Goal: Check status: Check status

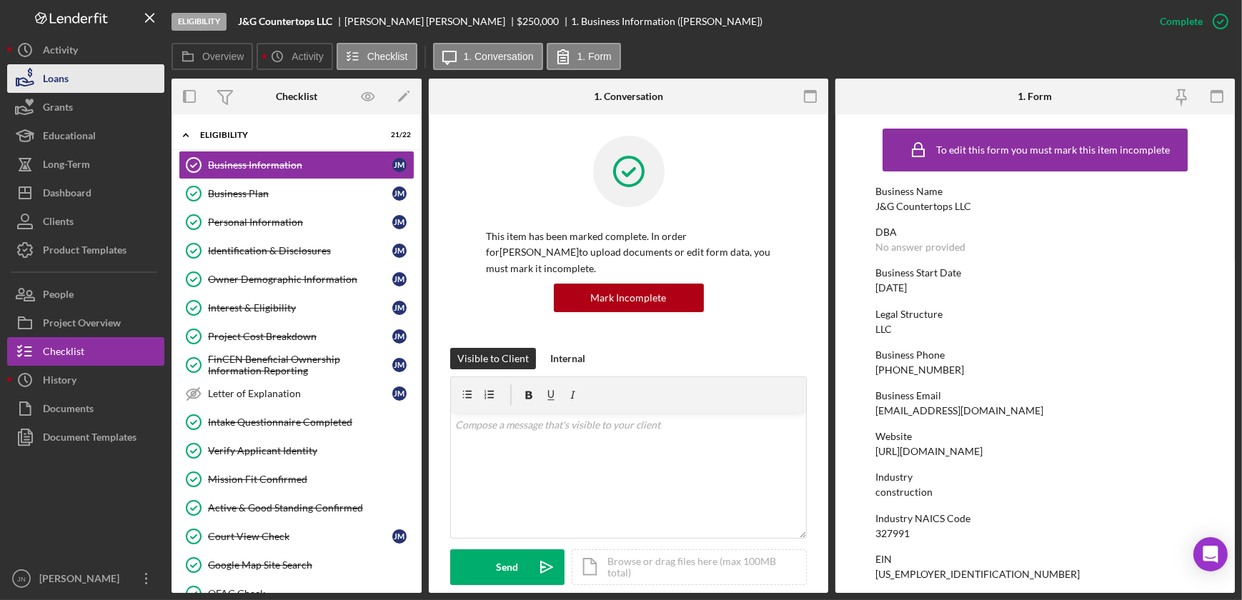
scroll to position [763, 0]
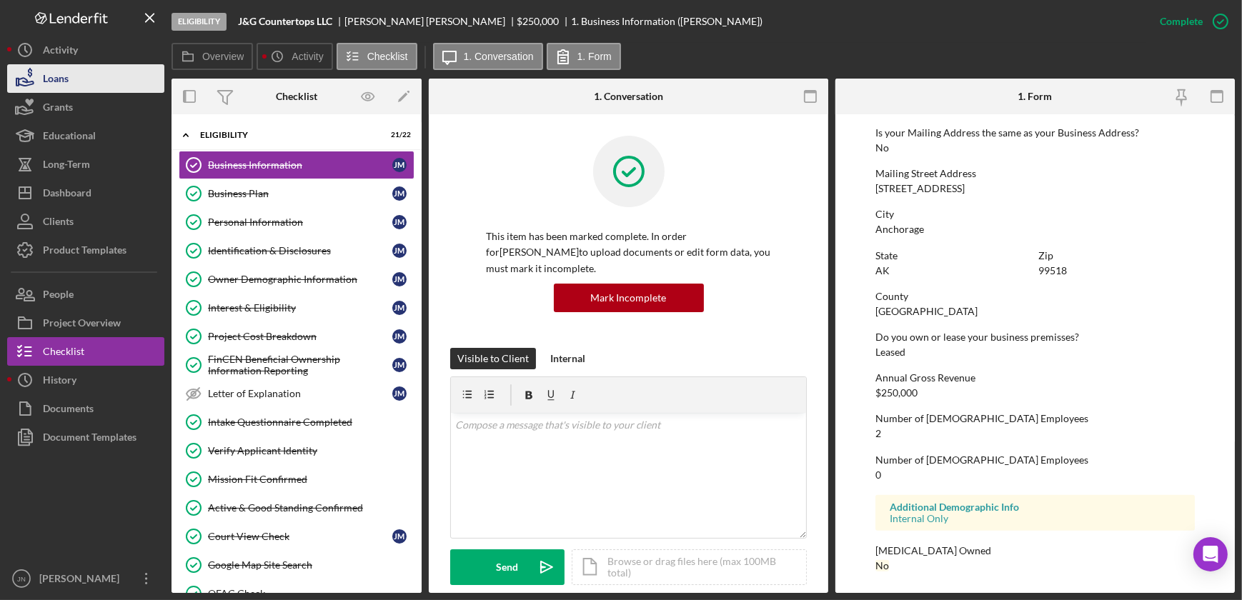
click at [60, 80] on div "Loans" at bounding box center [56, 80] width 26 height 32
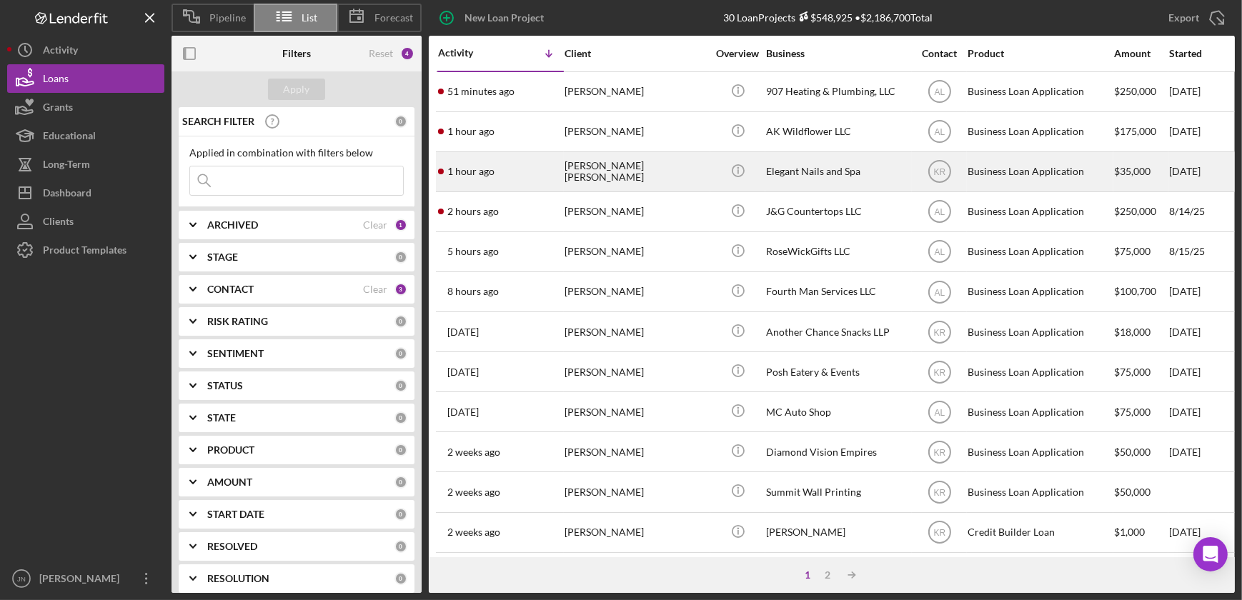
click at [578, 172] on div "[PERSON_NAME] [PERSON_NAME]" at bounding box center [636, 172] width 143 height 38
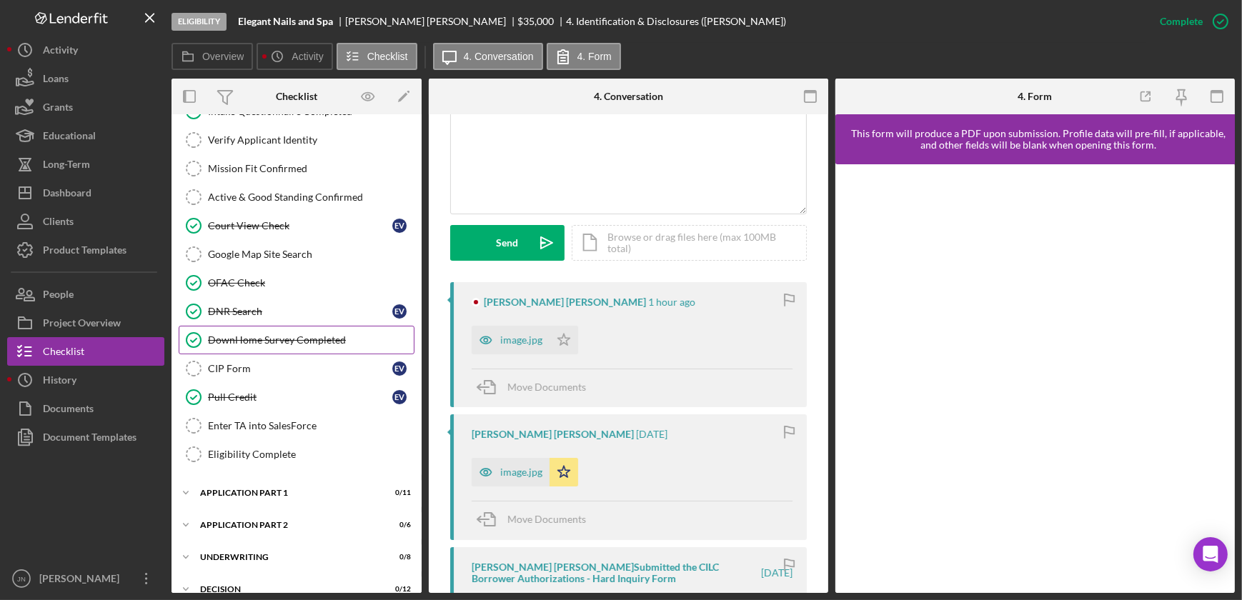
scroll to position [325, 0]
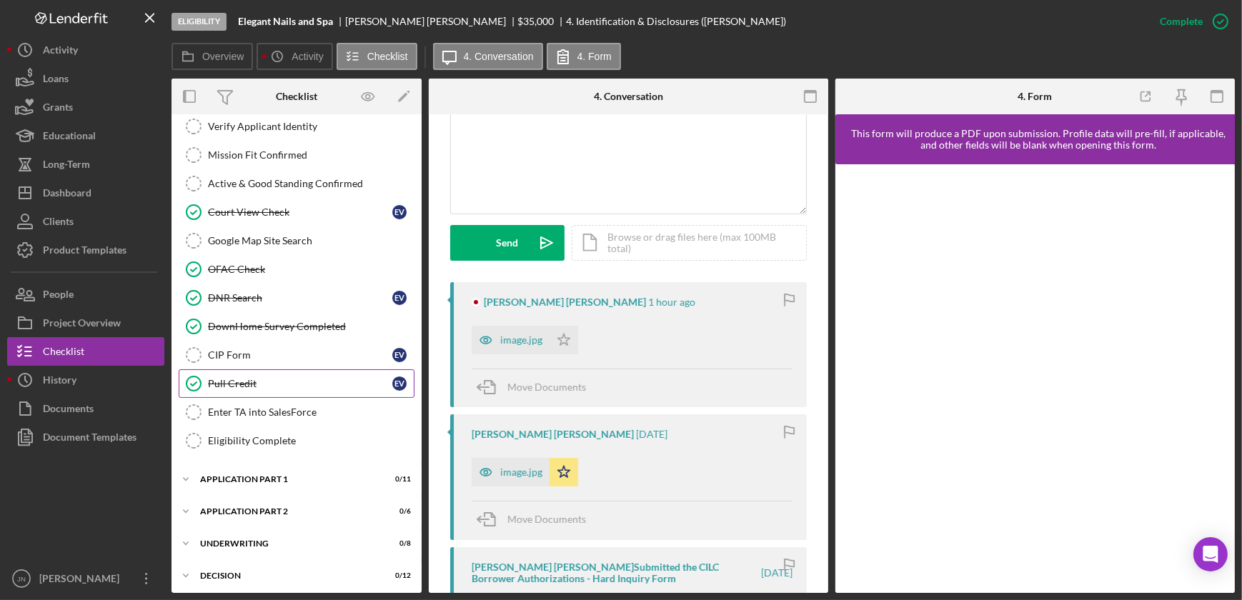
click at [257, 380] on div "Pull Credit" at bounding box center [300, 383] width 184 height 11
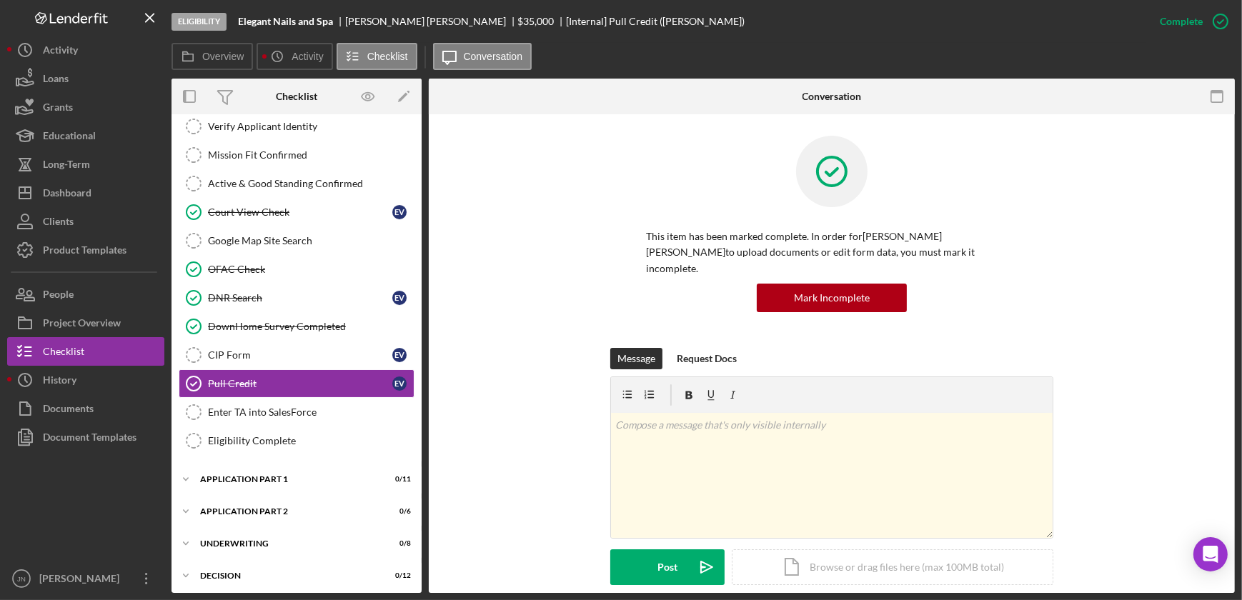
scroll to position [322, 0]
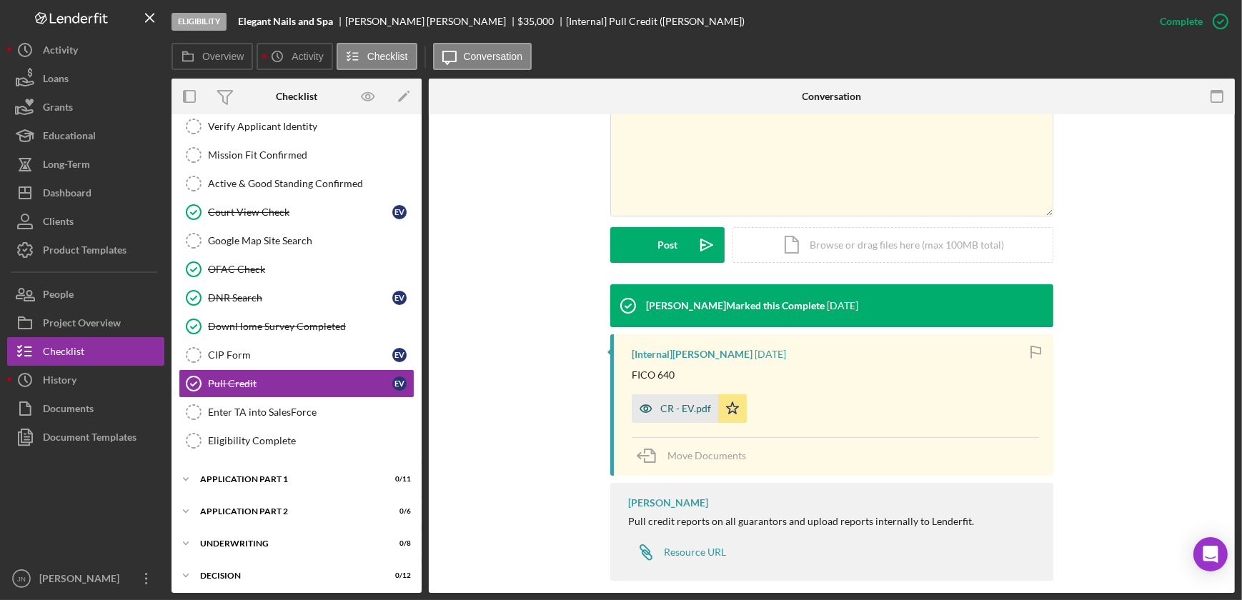
click at [690, 395] on div "CR - EV.pdf" at bounding box center [675, 409] width 86 height 29
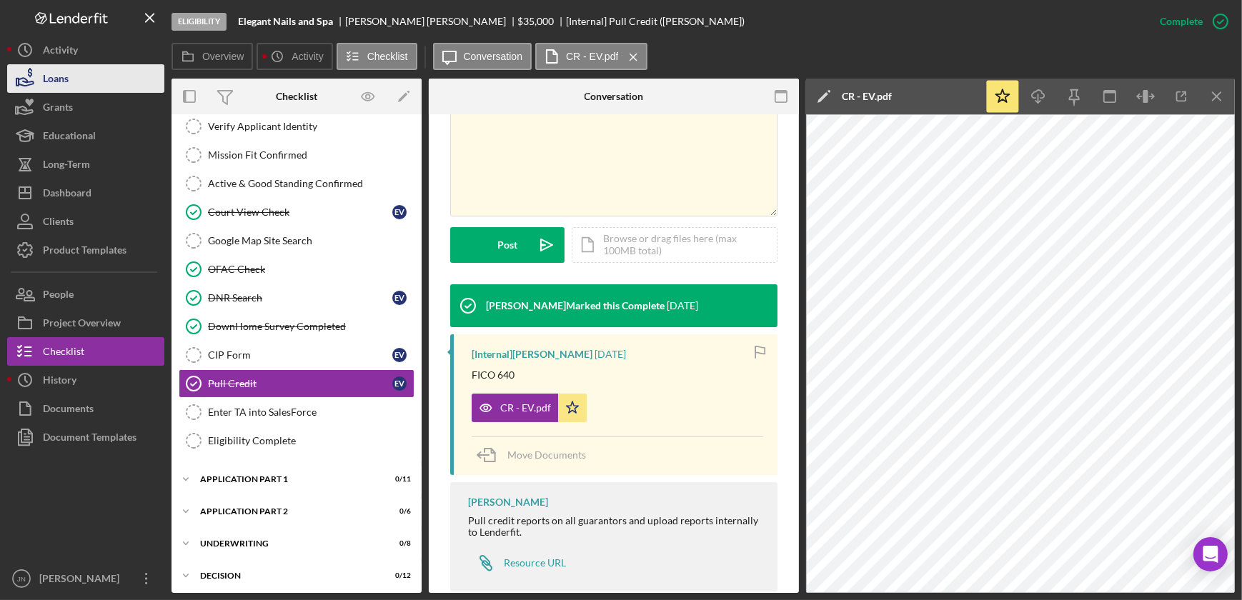
click at [50, 78] on div "Loans" at bounding box center [56, 80] width 26 height 32
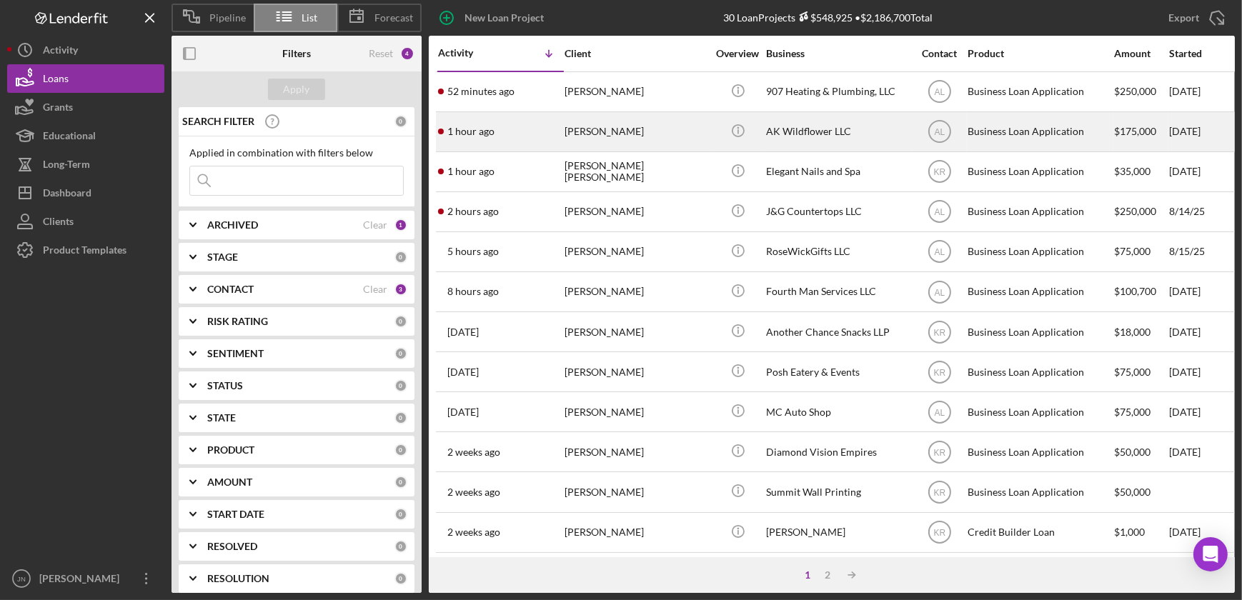
click at [482, 134] on time "1 hour ago" at bounding box center [470, 131] width 47 height 11
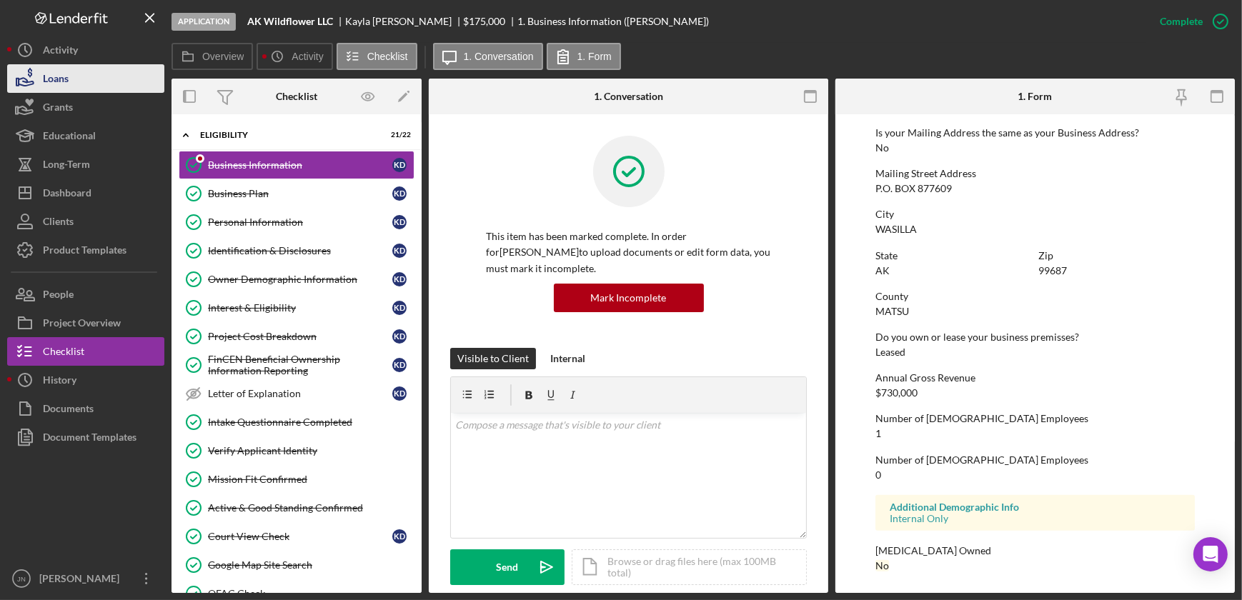
click at [60, 83] on div "Loans" at bounding box center [56, 80] width 26 height 32
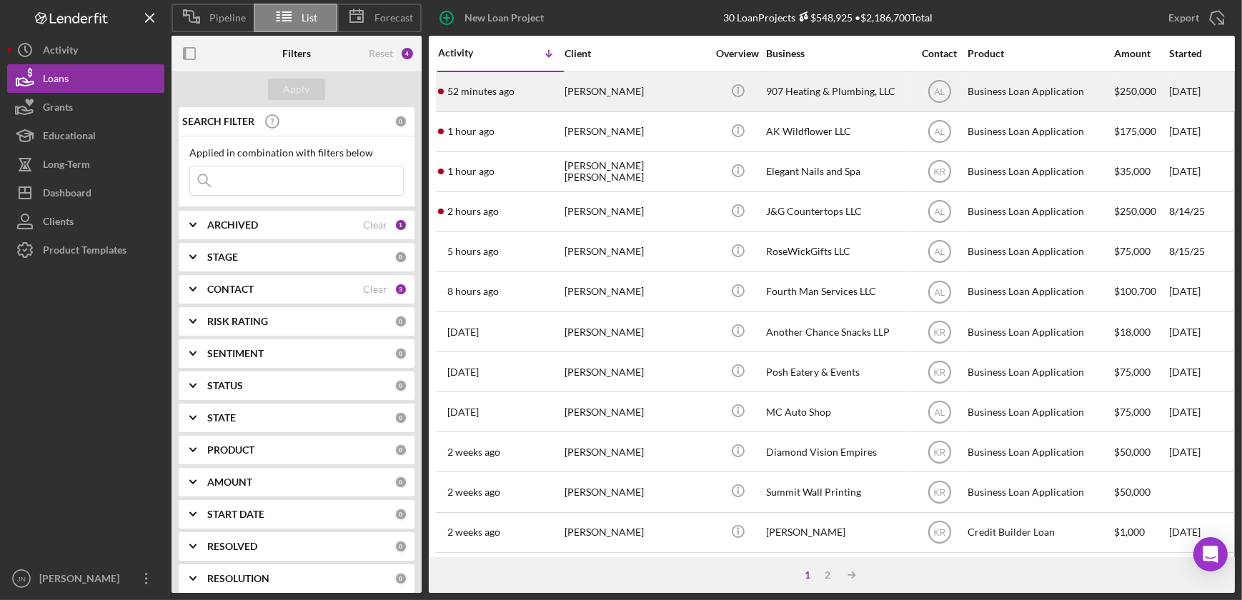
click at [503, 95] on time "52 minutes ago" at bounding box center [480, 91] width 67 height 11
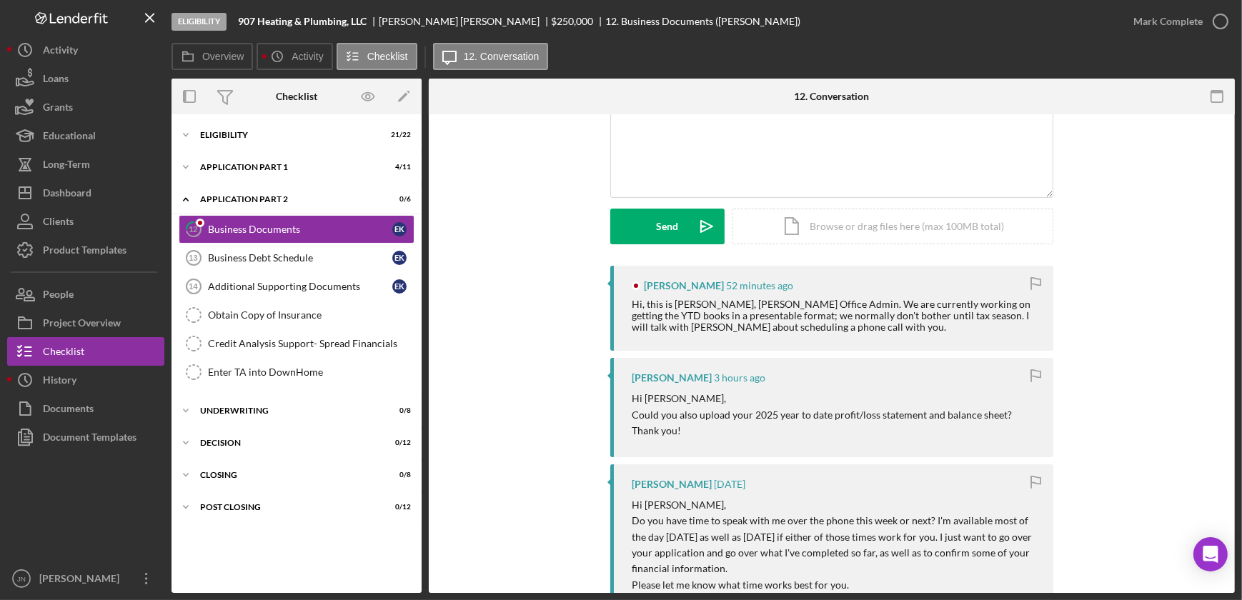
scroll to position [129, 0]
click at [79, 77] on button "Loans" at bounding box center [85, 78] width 157 height 29
